Goal: Information Seeking & Learning: Learn about a topic

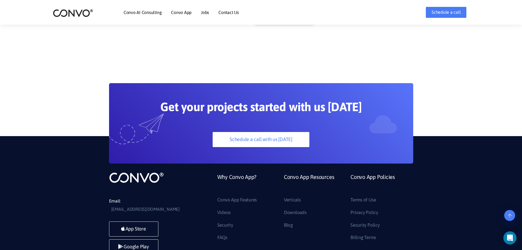
scroll to position [1540, 0]
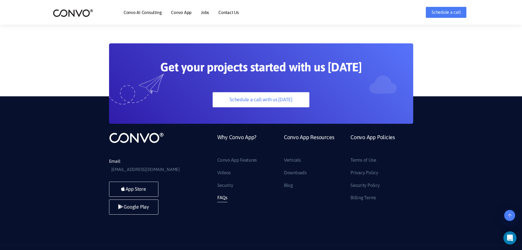
click at [226, 193] on link "FAQs" at bounding box center [222, 197] width 10 height 9
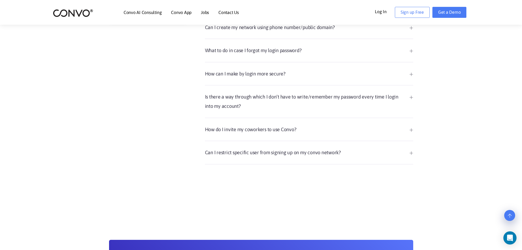
scroll to position [439, 0]
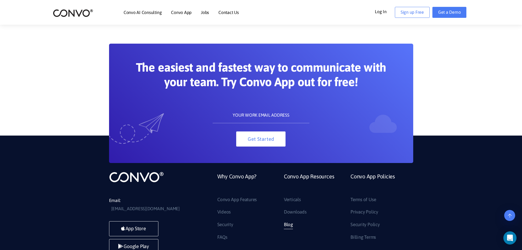
click at [293, 224] on link "Blog" at bounding box center [288, 224] width 9 height 9
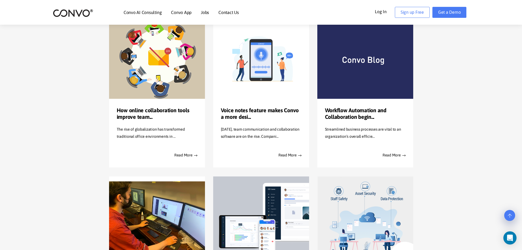
scroll to position [82, 0]
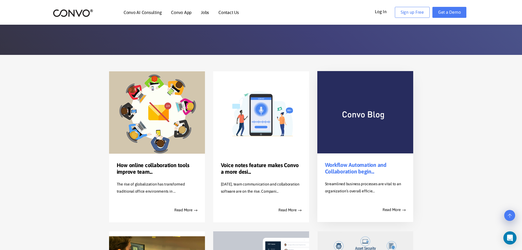
click at [378, 167] on link "Workflow Automation and Collaboration begin..." at bounding box center [365, 167] width 81 height 13
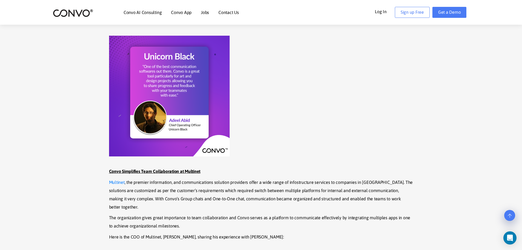
scroll to position [411, 0]
